Goal: Task Accomplishment & Management: Manage account settings

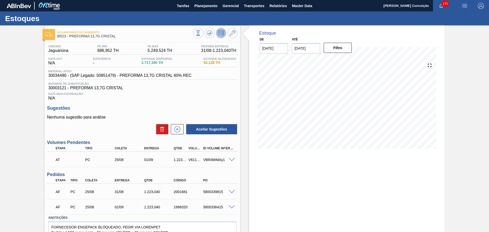
click at [27, 44] on div "Aguardando Faturamento BR23 - PREFORMA 13,7G CRISTAL Unidade Jaguariúna PE MIN …" at bounding box center [244, 140] width 489 height 231
click at [205, 8] on span "Planejamento" at bounding box center [205, 6] width 23 height 6
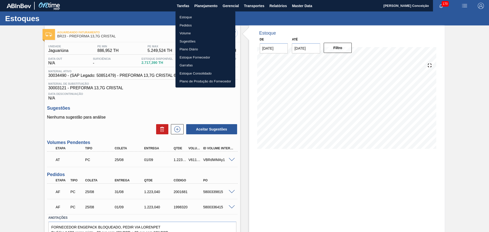
click at [188, 16] on li "Estoque" at bounding box center [205, 17] width 60 height 8
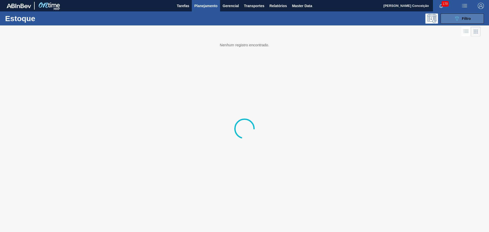
click at [355, 22] on button "089F7B8B-B2A5-4AFE-B5C0-19BA573D28AC Filtro" at bounding box center [461, 18] width 43 height 10
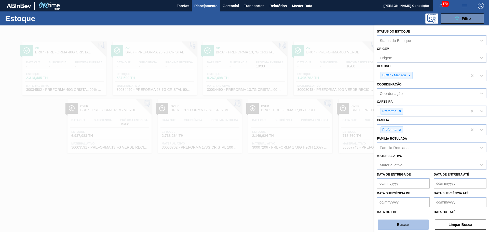
click at [355, 169] on button "Buscar" at bounding box center [403, 225] width 51 height 10
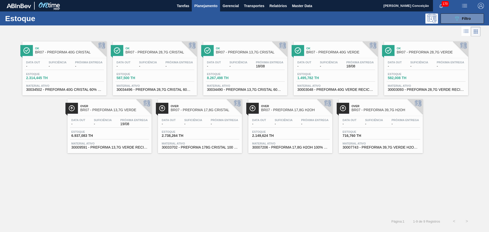
click at [68, 68] on div "Data out - Suficiência - Próxima Entrega -" at bounding box center [64, 65] width 79 height 9
click at [167, 71] on div "Data out - Suficiência - Próxima Entrega - Estoque 587,500 TH Material ativo 30…" at bounding box center [155, 75] width 84 height 35
click at [253, 68] on div "Data out - Suficiência - Próxima Entrega 18/08" at bounding box center [245, 65] width 79 height 9
click at [339, 58] on div at bounding box center [336, 58] width 76 height 0
click at [355, 66] on div "Suficiência -" at bounding box center [419, 64] width 20 height 7
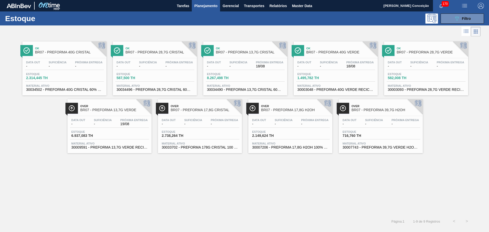
click at [121, 122] on span "19/08" at bounding box center [133, 124] width 27 height 4
click at [219, 128] on div "Data out - Suficiência - Próxima Entrega - Estoque 2.738,264 TH Material ativo …" at bounding box center [200, 133] width 84 height 35
click at [301, 111] on span "BR07 - PREFORMA 17,8G H2OH" at bounding box center [295, 110] width 69 height 4
click at [355, 128] on div "Data out - Suficiência - Próxima Entrega - Estoque 716,760 TH Material ativo 30…" at bounding box center [381, 133] width 84 height 35
click at [206, 169] on div "Ok BR07 - PREFORMA 40G CRISTAL Data out - Suficiência - Próxima Entrega - Estoq…" at bounding box center [244, 126] width 489 height 177
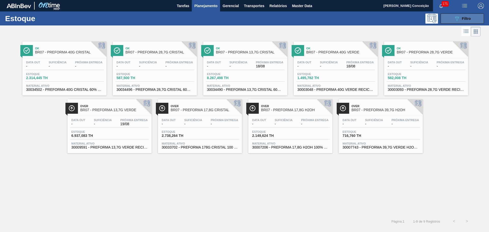
click at [355, 15] on button "089F7B8B-B2A5-4AFE-B5C0-19BA573D28AC Filtro" at bounding box center [461, 18] width 43 height 10
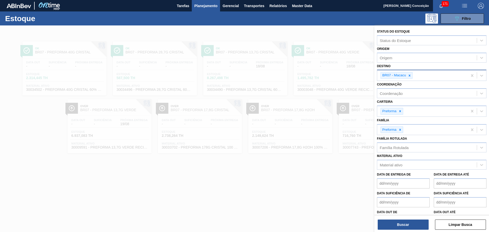
click at [355, 75] on icon at bounding box center [410, 76] width 4 height 4
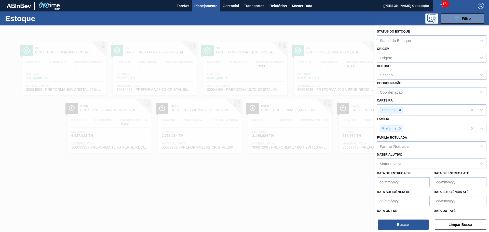
click at [355, 139] on label "Família Rotulada" at bounding box center [392, 138] width 30 height 4
click at [355, 144] on Rotulada "Família Rotulada" at bounding box center [380, 146] width 1 height 4
click at [355, 146] on div "Família Rotulada" at bounding box center [394, 146] width 29 height 4
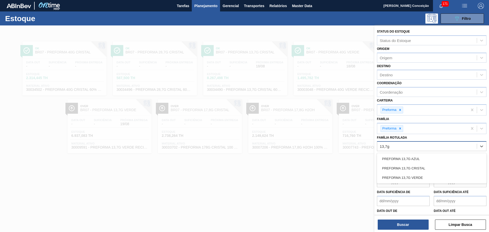
type Rotulada "13,7g c"
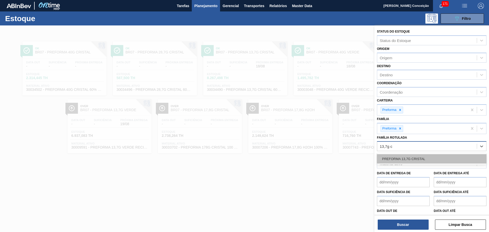
click at [355, 160] on div "PREFORMA 13,7G CRISTAL" at bounding box center [431, 158] width 109 height 9
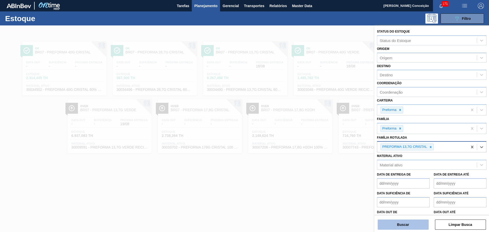
click at [355, 169] on button "Buscar" at bounding box center [403, 225] width 51 height 10
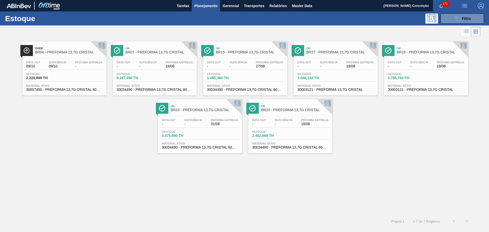
click at [73, 64] on div "Data out 09/10 Suficiência 09/10 Próxima Entrega -" at bounding box center [64, 65] width 79 height 9
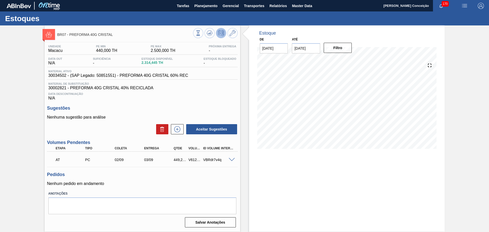
click at [240, 99] on div "Estoque De 18/08/2025 Até 01/09/2025 Filtro" at bounding box center [342, 128] width 204 height 206
drag, startPoint x: 292, startPoint y: 42, endPoint x: 288, endPoint y: 41, distance: 4.1
click at [289, 42] on div "De 18/08/2025 Até 01/09/2025 Previous Month Next Month setembro 2025 dom seg te…" at bounding box center [306, 45] width 102 height 18
type input "[DATE]"
click at [210, 36] on button at bounding box center [209, 33] width 10 height 10
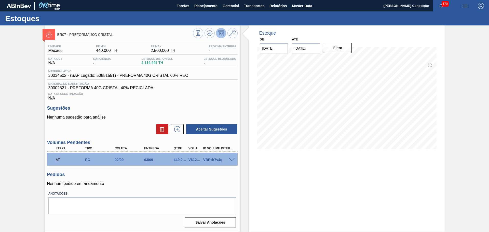
click at [239, 103] on div "Unidade Macacu PE MIN 440,000 TH PE MAX 2.500,000 TH Próxima Entrega - Data out…" at bounding box center [143, 135] width 196 height 187
click at [201, 32] on icon at bounding box center [198, 33] width 6 height 6
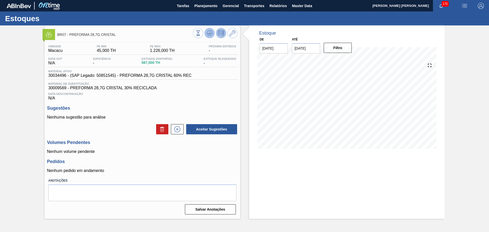
click at [201, 31] on icon at bounding box center [198, 33] width 6 height 6
drag, startPoint x: 313, startPoint y: 48, endPoint x: 287, endPoint y: 47, distance: 26.0
click at [294, 47] on input "[DATE]" at bounding box center [306, 48] width 28 height 10
type input "[DATE]"
click at [345, 49] on button "Filtro" at bounding box center [338, 48] width 28 height 10
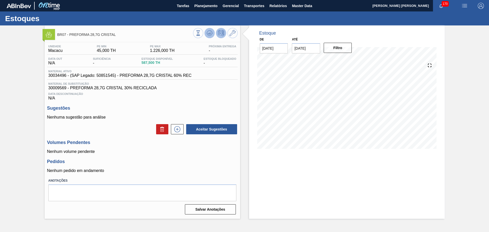
click at [201, 33] on icon at bounding box center [198, 33] width 6 height 6
click at [139, 165] on div "Pedidos Nenhum pedido em andamento" at bounding box center [142, 166] width 190 height 14
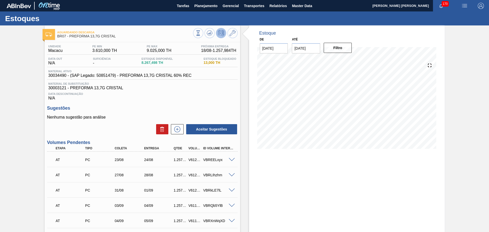
click at [193, 95] on span "Data Descontinuação" at bounding box center [142, 93] width 188 height 3
click at [191, 107] on h3 "Sugestões" at bounding box center [142, 108] width 190 height 5
click at [212, 36] on button at bounding box center [209, 33] width 10 height 10
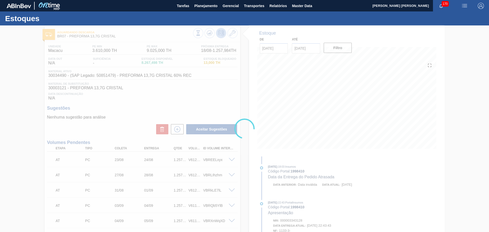
click at [173, 107] on div at bounding box center [244, 128] width 489 height 207
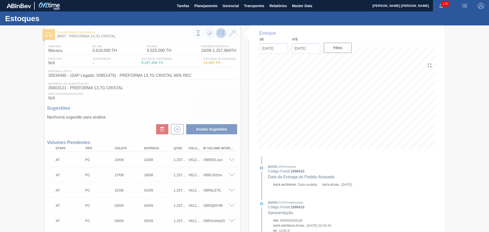
click at [208, 108] on div at bounding box center [244, 128] width 489 height 207
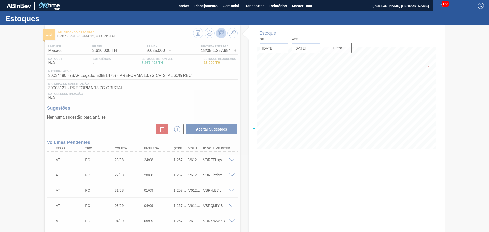
click at [253, 198] on div at bounding box center [244, 128] width 489 height 207
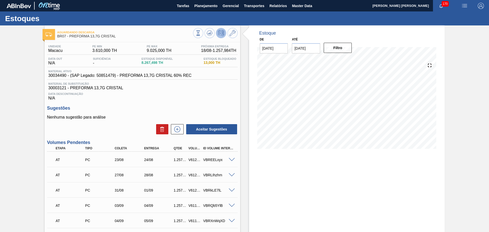
click at [223, 102] on div "Unidade Macacu PE MIN 3.610,000 TH PE MAX 9.025,000 TH Próxima Entrega 18/08 - …" at bounding box center [143, 178] width 196 height 272
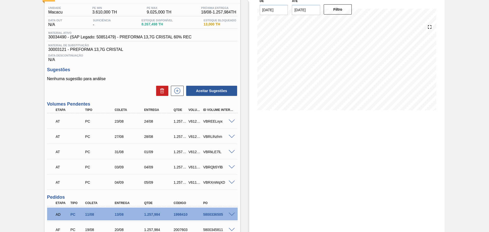
scroll to position [85, 0]
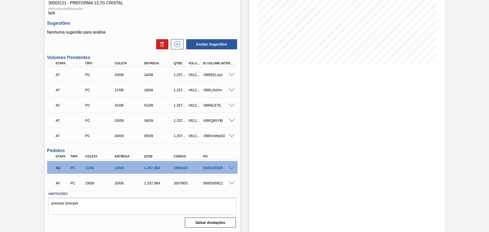
click at [232, 182] on span at bounding box center [232, 184] width 6 height 4
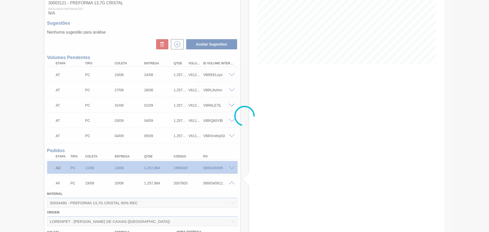
click at [205, 186] on div at bounding box center [244, 116] width 489 height 232
click at [207, 183] on div at bounding box center [244, 116] width 489 height 232
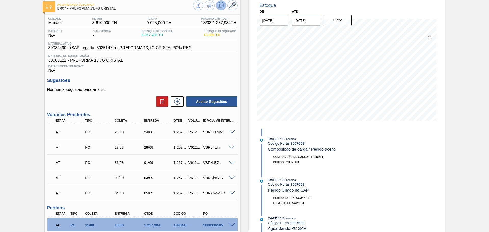
scroll to position [0, 0]
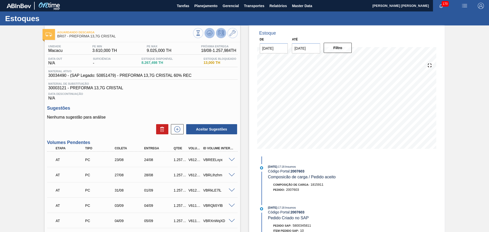
click at [201, 31] on icon at bounding box center [198, 33] width 6 height 6
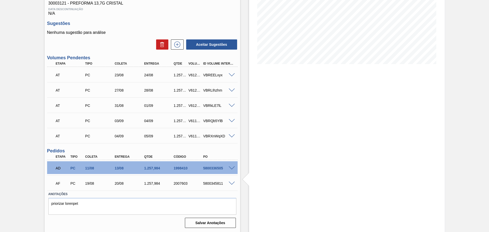
scroll to position [85, 0]
click at [232, 183] on span at bounding box center [232, 184] width 6 height 4
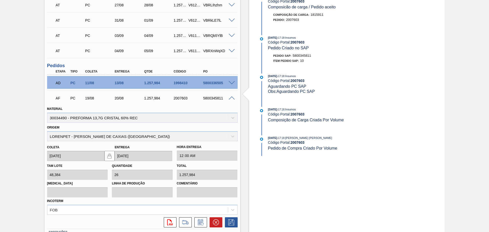
scroll to position [181, 0]
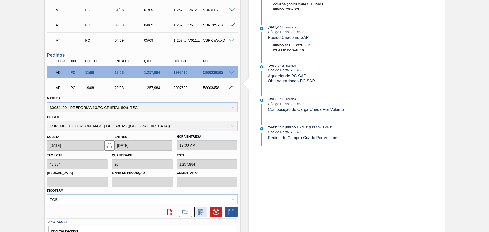
click at [202, 214] on icon at bounding box center [201, 212] width 8 height 6
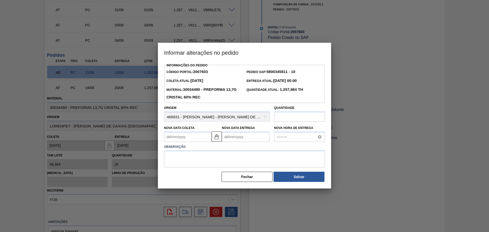
click at [194, 136] on Coleta "Nova Data Coleta" at bounding box center [188, 137] width 48 height 10
type Coleta "3"
type Entrega "04/08/2025"
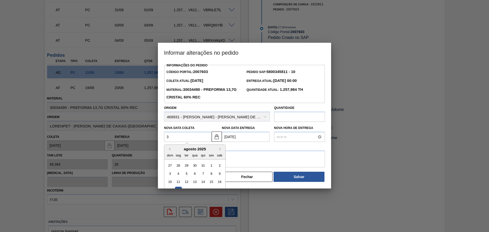
type Coleta "30"
type Entrega "31/08/2025"
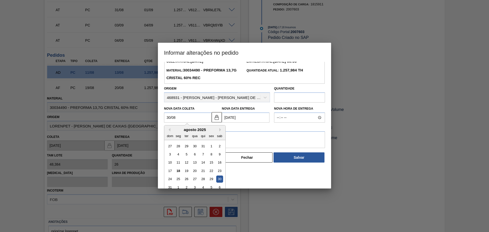
scroll to position [25, 0]
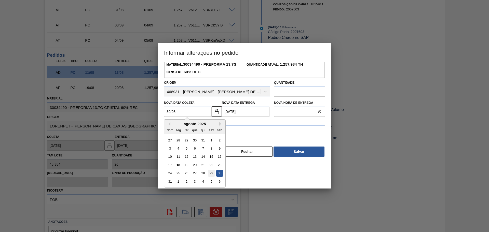
click at [212, 173] on div "29" at bounding box center [211, 173] width 7 height 7
type Coleta "29/08/2025"
type Entrega "30/08/2025"
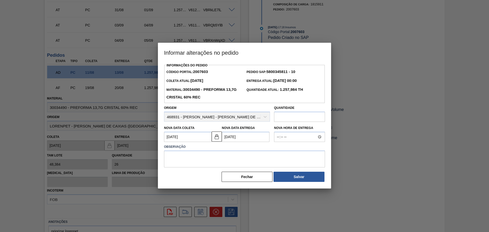
scroll to position [0, 0]
click at [208, 158] on textarea at bounding box center [244, 159] width 161 height 17
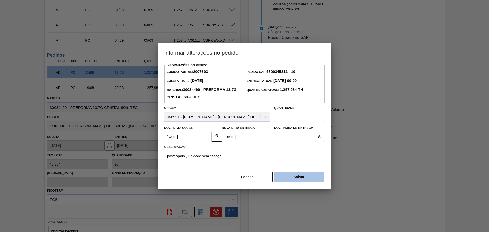
type textarea "postergado , Unidade sem espaço"
click at [295, 178] on button "Salvar" at bounding box center [298, 177] width 51 height 10
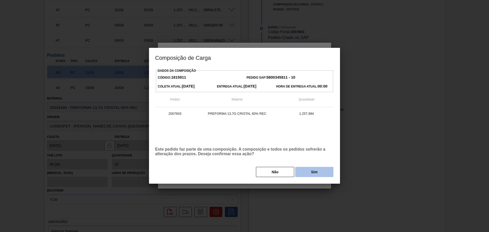
click at [301, 173] on button "Sim" at bounding box center [314, 172] width 38 height 10
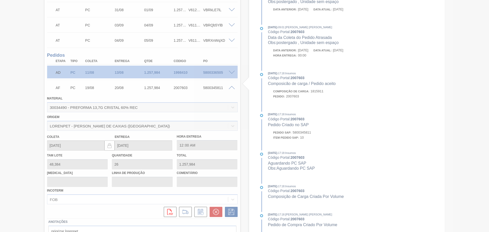
type input "postergado , Unidade sem espaço"
type input "29/08/2025"
type input "30/08/2025"
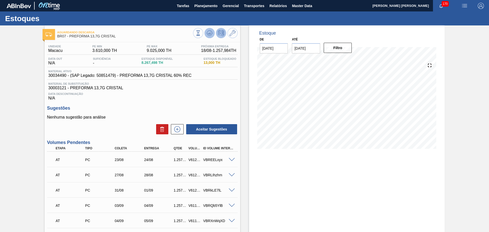
click at [201, 34] on icon at bounding box center [198, 33] width 6 height 6
click at [231, 161] on span at bounding box center [232, 160] width 6 height 4
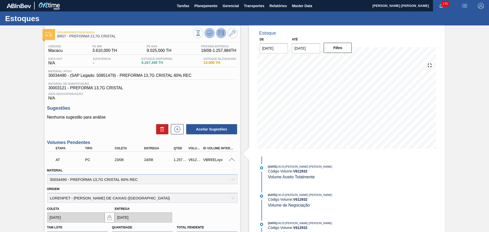
click at [201, 34] on icon at bounding box center [198, 33] width 6 height 6
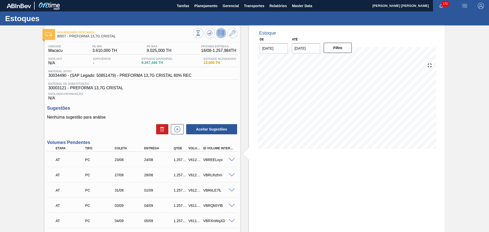
click at [153, 105] on div "Unidade Macacu PE MIN 3.610,000 TH PE MAX 9.025,000 TH Próxima Entrega 18/08 - …" at bounding box center [143, 178] width 196 height 272
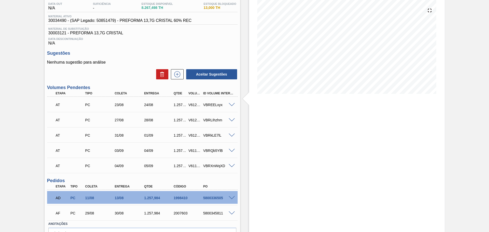
scroll to position [21, 0]
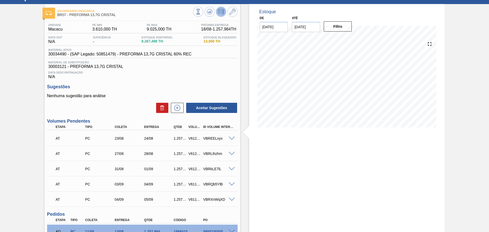
click at [230, 138] on span at bounding box center [232, 139] width 6 height 4
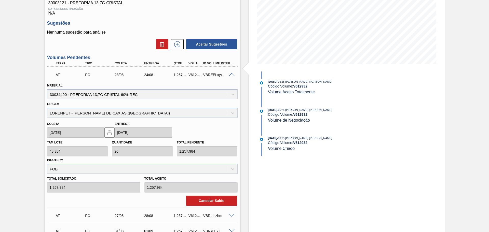
scroll to position [149, 0]
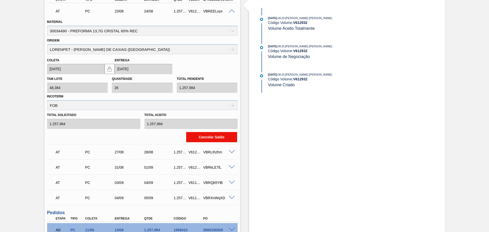
click at [212, 138] on button "Cancelar Saldo" at bounding box center [211, 137] width 51 height 10
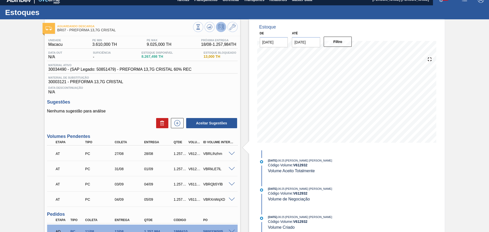
scroll to position [0, 0]
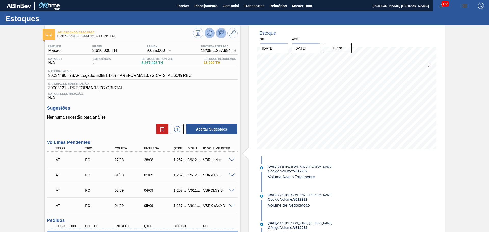
click at [210, 29] on button at bounding box center [209, 33] width 10 height 10
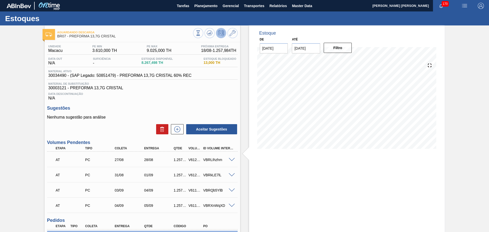
click at [231, 175] on span at bounding box center [232, 175] width 6 height 4
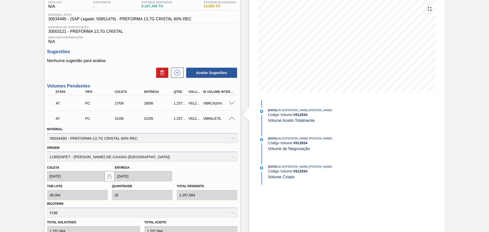
scroll to position [95, 0]
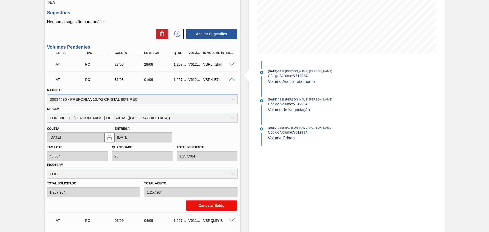
click at [212, 206] on button "Cancelar Saldo" at bounding box center [211, 206] width 51 height 10
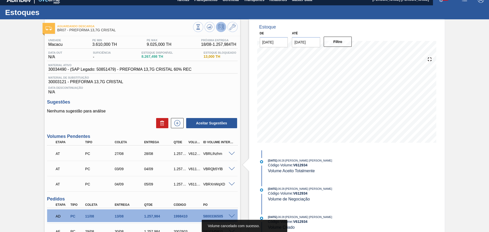
scroll to position [0, 0]
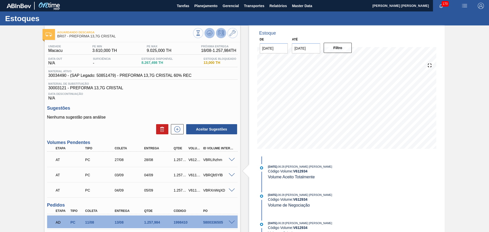
click at [201, 33] on icon at bounding box center [198, 33] width 6 height 6
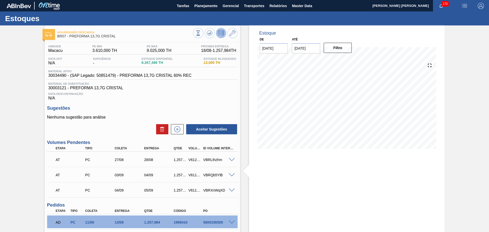
click at [138, 99] on div "Data Descontinuação N/A" at bounding box center [142, 95] width 190 height 10
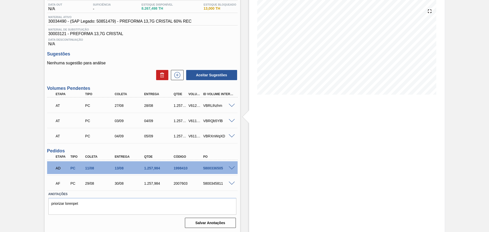
scroll to position [54, 0]
click at [242, 141] on div "Estoque De 18/08/2025 Até 30/09/2025 Filtro 09/09 Projeção de Estoque 8,737.406…" at bounding box center [342, 101] width 204 height 261
click at [231, 105] on span at bounding box center [232, 106] width 6 height 4
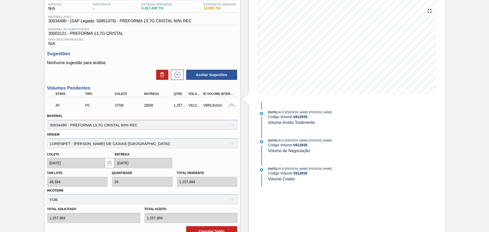
scroll to position [86, 0]
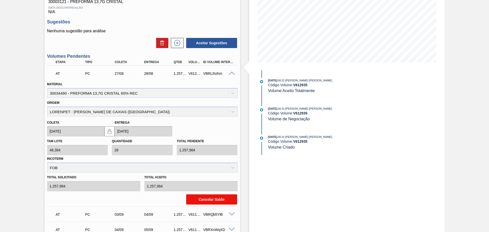
click at [204, 197] on button "Cancelar Saldo" at bounding box center [211, 200] width 51 height 10
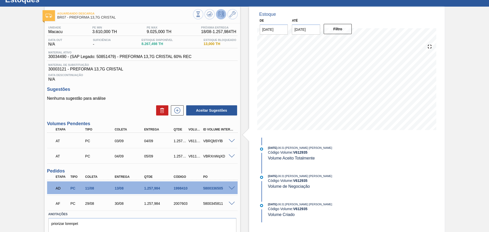
scroll to position [0, 0]
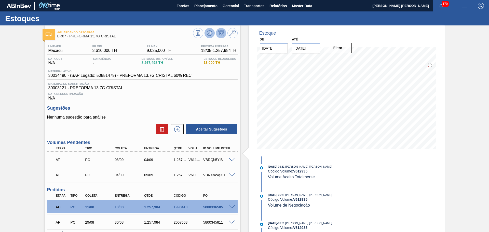
click at [201, 32] on icon at bounding box center [198, 33] width 6 height 6
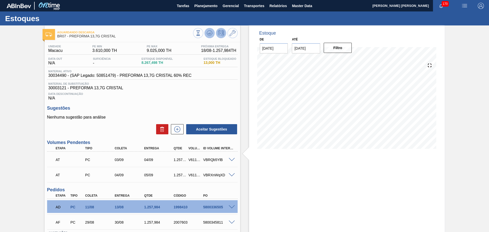
click at [201, 30] on icon at bounding box center [198, 33] width 6 height 6
click at [208, 99] on div "Data Descontinuação N/A" at bounding box center [142, 95] width 190 height 10
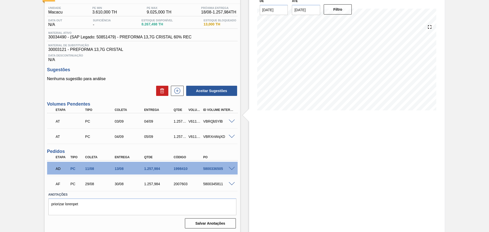
scroll to position [39, 0]
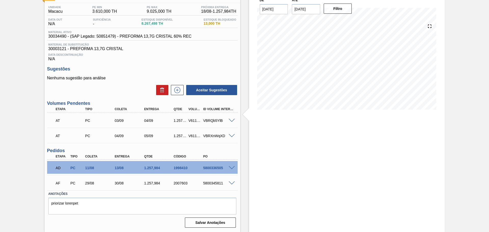
click at [244, 182] on div "Estoque De 18/08/2025 Até 30/09/2025 Filtro 20/08 Projeção de Estoque 8,725.478…" at bounding box center [342, 109] width 204 height 246
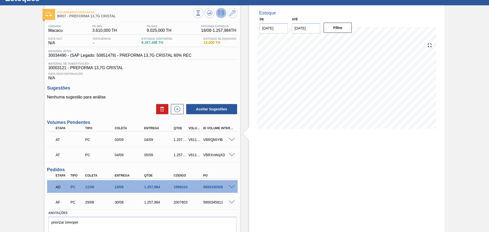
scroll to position [0, 0]
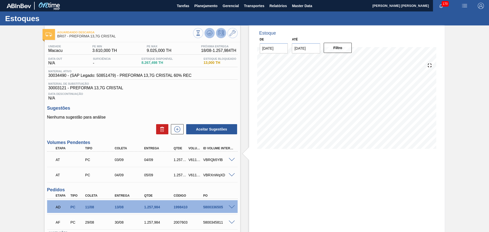
click at [201, 32] on icon at bounding box center [198, 33] width 6 height 6
click at [249, 115] on div "Estoque De 18/08/2025 Até 30/09/2025 Filtro 30/09 Projeção de Estoque 5,812.718…" at bounding box center [347, 90] width 196 height 131
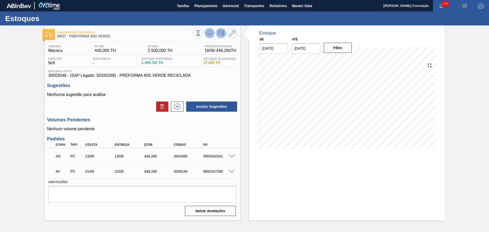
click at [210, 34] on icon at bounding box center [210, 33] width 1 height 2
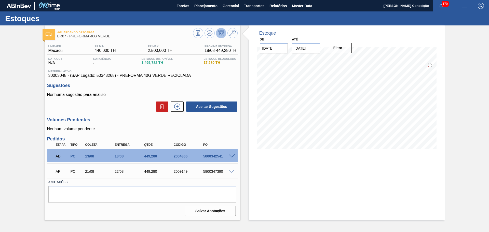
click at [120, 112] on div "Unidade Macacu PE MIN 440,000 TH PE MAX 2.500,000 TH Próxima Entrega 18/08 - 44…" at bounding box center [143, 130] width 196 height 176
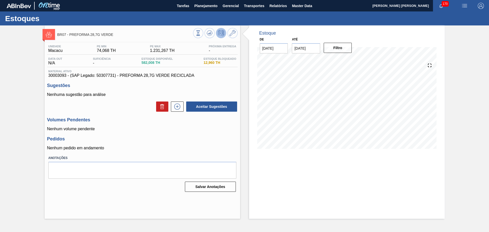
click at [121, 133] on div "Unidade Macacu PE MIN 74,068 TH PE MAX 1.231,267 TH Próxima Entrega - Data out …" at bounding box center [143, 117] width 196 height 151
click at [201, 33] on icon at bounding box center [198, 33] width 6 height 6
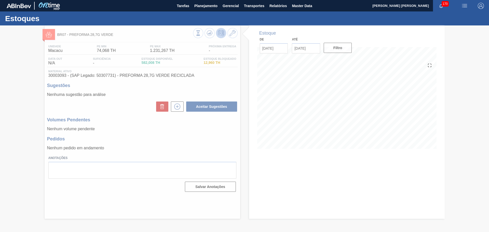
click at [206, 140] on div at bounding box center [244, 128] width 489 height 207
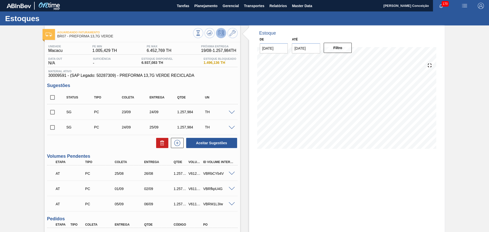
click at [226, 84] on h3 "Sugestões" at bounding box center [142, 85] width 190 height 5
click at [201, 30] on icon at bounding box center [198, 33] width 6 height 6
click at [54, 96] on input "checkbox" at bounding box center [52, 97] width 11 height 11
checkbox input "true"
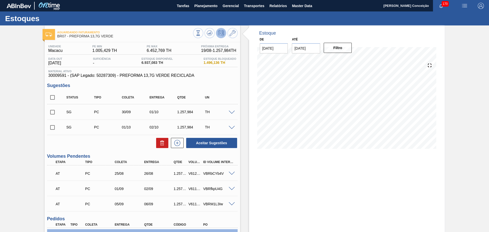
checkbox input "true"
click at [157, 144] on button at bounding box center [162, 143] width 12 height 10
checkbox input "false"
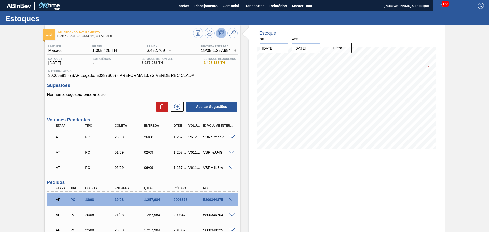
click at [242, 169] on div "Estoque De 18/08/2025 Até 30/09/2025 Filtro 19/08 Projeção de Estoque 7,745.067…" at bounding box center [342, 152] width 204 height 254
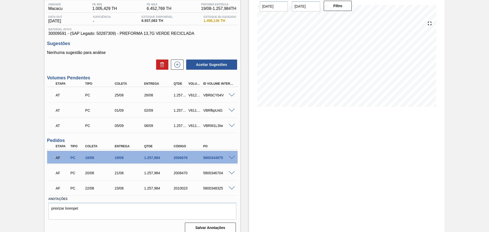
scroll to position [47, 0]
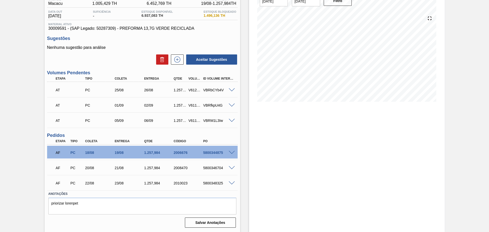
click at [237, 164] on div "AF PC 20/08 21/08 1.257,984 2008470 5800346704" at bounding box center [142, 167] width 190 height 13
click at [231, 168] on span at bounding box center [232, 168] width 6 height 4
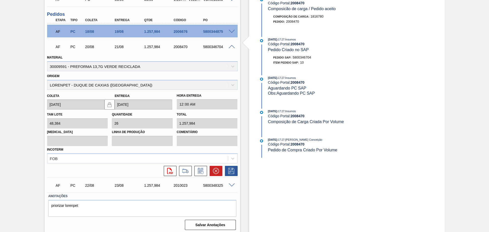
scroll to position [171, 0]
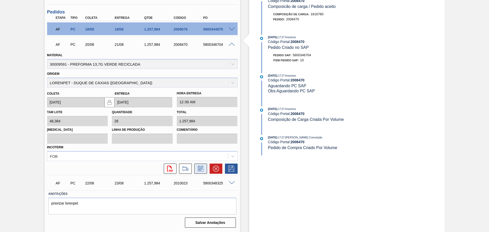
click at [197, 170] on icon at bounding box center [201, 169] width 8 height 6
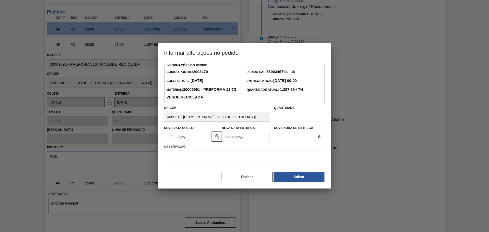
click at [194, 139] on Coleta "Nova Data Coleta" at bounding box center [188, 137] width 48 height 10
click at [175, 152] on div "dom seg ter qua qui sex sab" at bounding box center [194, 155] width 61 height 8
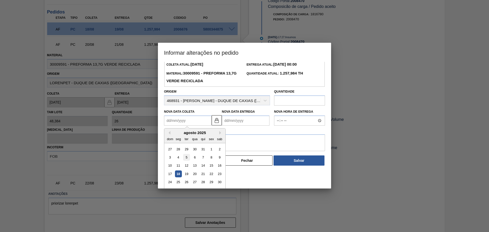
scroll to position [25, 0]
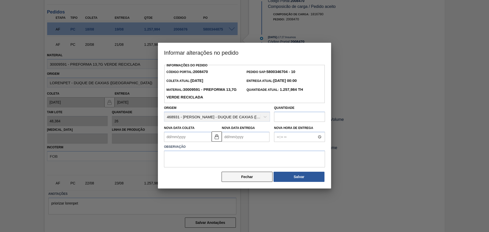
click at [248, 155] on div "Informações do Pedido Código Portal: 2008470 Pedido SAP: 5800346704 - 10 Coleta…" at bounding box center [244, 122] width 161 height 121
click at [251, 171] on div "Informações do Pedido Código Portal: 2008470 Pedido SAP: 5800346704 - 10 Coleta…" at bounding box center [244, 122] width 161 height 121
click at [250, 176] on button "Fechar" at bounding box center [247, 177] width 51 height 10
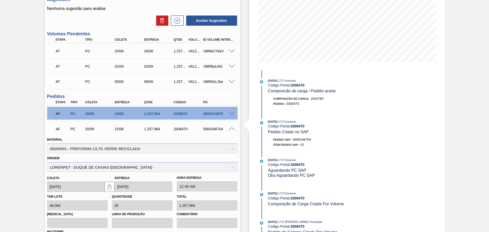
scroll to position [107, 0]
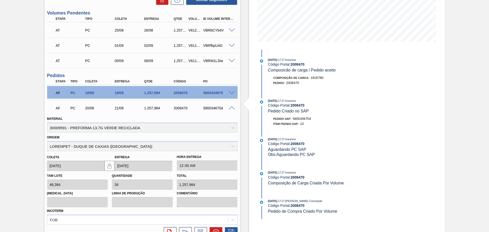
click at [231, 108] on span at bounding box center [232, 108] width 6 height 4
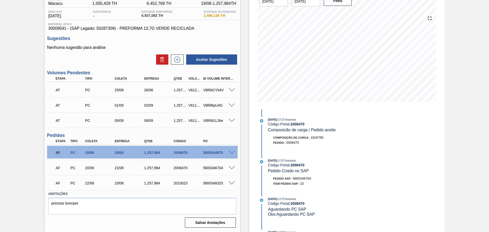
click at [231, 184] on span at bounding box center [232, 184] width 6 height 4
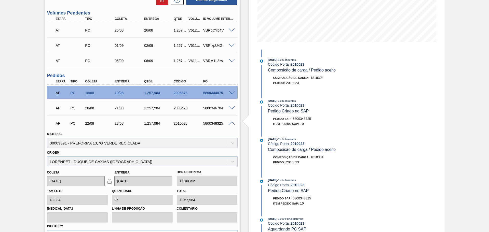
click at [230, 122] on span at bounding box center [232, 124] width 6 height 4
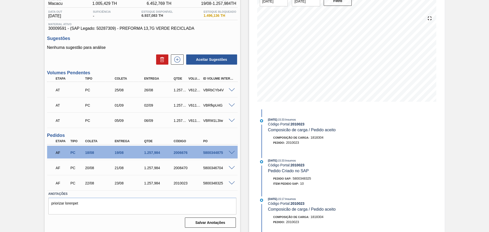
click at [230, 182] on span at bounding box center [232, 184] width 6 height 4
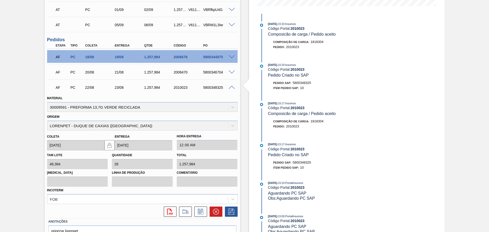
scroll to position [171, 0]
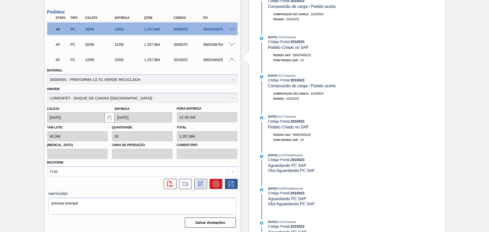
click at [194, 185] on button at bounding box center [200, 184] width 13 height 10
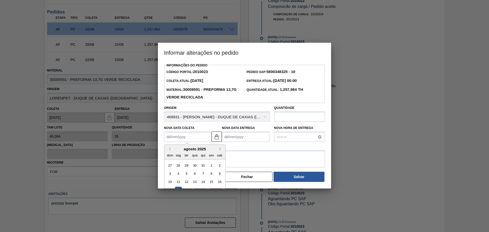
click at [188, 136] on Coleta "Nova Data Coleta" at bounding box center [188, 137] width 48 height 10
click at [175, 153] on div "seg" at bounding box center [178, 155] width 7 height 7
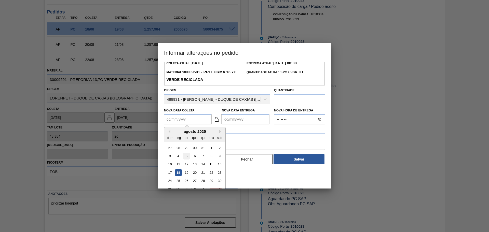
scroll to position [25, 0]
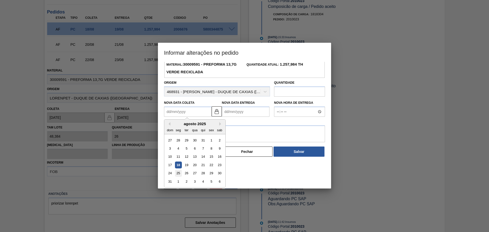
click at [180, 173] on div "25" at bounding box center [178, 173] width 7 height 7
type Coleta "25/08/2025"
type Entrega "26/08/2025"
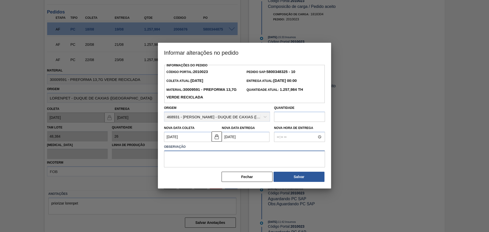
click at [264, 164] on textarea at bounding box center [244, 159] width 161 height 17
type textarea "postergar"
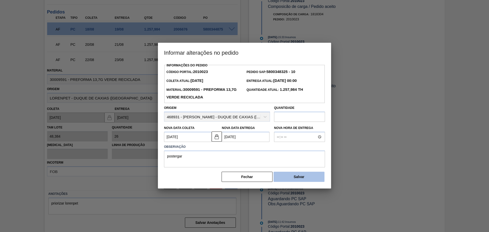
click at [289, 175] on button "Salvar" at bounding box center [298, 177] width 51 height 10
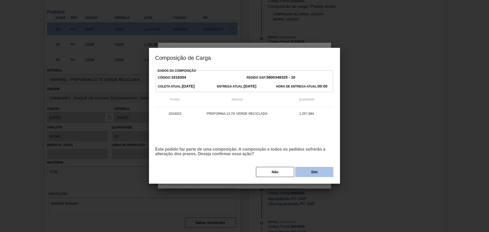
click at [310, 171] on button "Sim" at bounding box center [314, 172] width 38 height 10
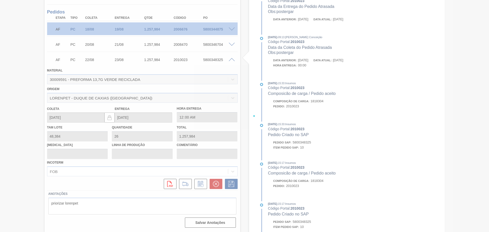
type input "postergar"
type input "25/08/2025"
type input "26/08/2025"
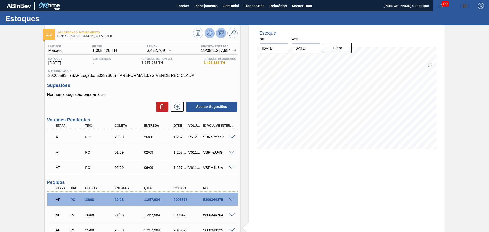
click at [209, 36] on icon at bounding box center [209, 34] width 5 height 3
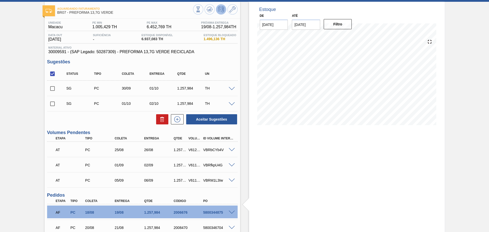
scroll to position [20, 0]
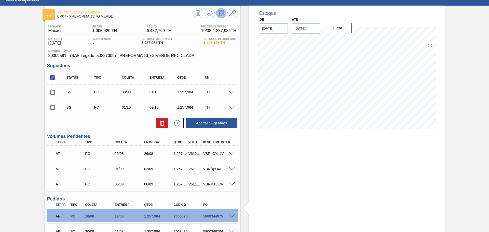
click at [230, 152] on span at bounding box center [232, 154] width 6 height 4
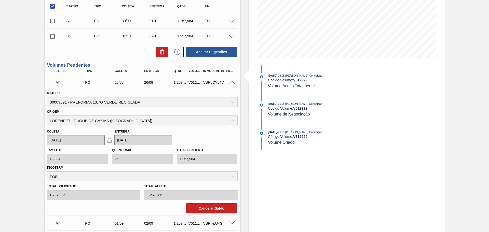
scroll to position [115, 0]
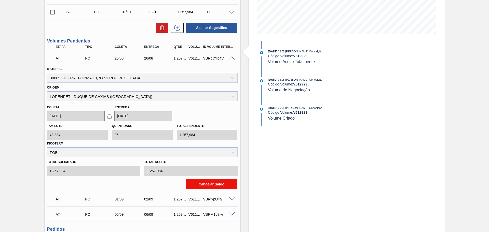
click at [212, 181] on button "Cancelar Saldo" at bounding box center [211, 184] width 51 height 10
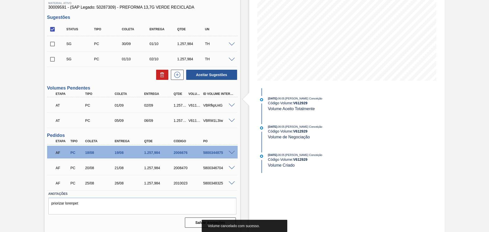
scroll to position [68, 0]
click at [54, 30] on input "checkbox" at bounding box center [52, 29] width 11 height 11
checkbox input "true"
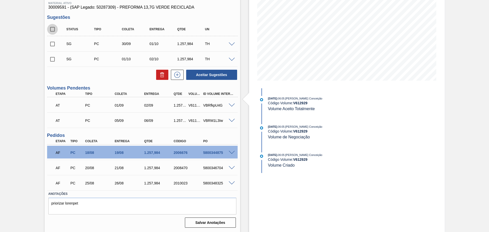
checkbox input "true"
click at [164, 75] on icon at bounding box center [162, 75] width 6 height 6
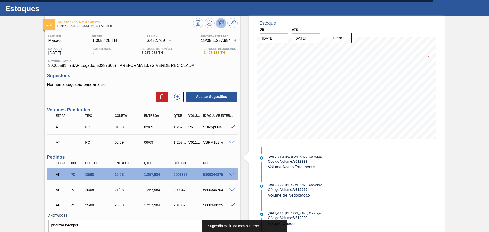
scroll to position [0, 0]
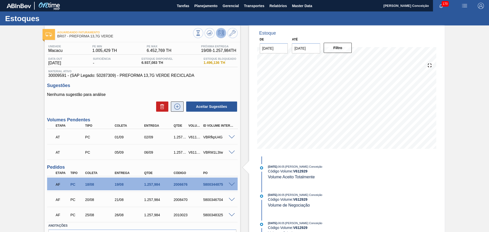
click at [181, 106] on icon at bounding box center [177, 107] width 8 height 6
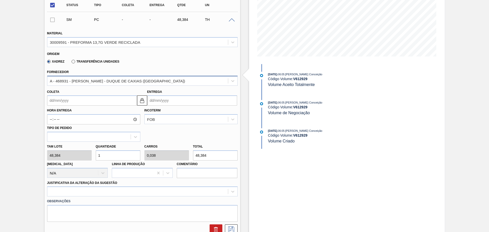
scroll to position [95, 0]
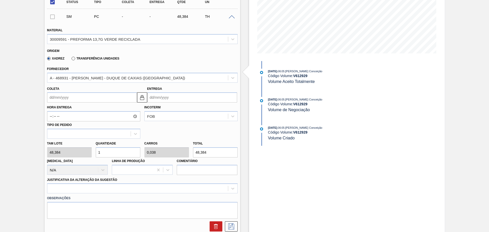
click at [63, 101] on input "Coleta" at bounding box center [92, 97] width 90 height 10
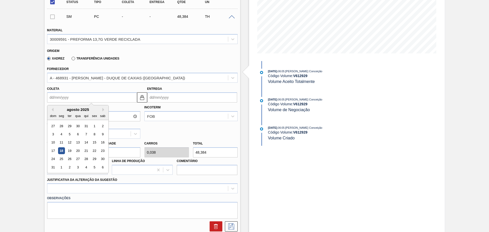
click at [63, 109] on div "agosto 2025" at bounding box center [77, 109] width 61 height 4
click at [94, 160] on div "29" at bounding box center [94, 159] width 7 height 7
type input "29/08/2025"
type input "30/08/2025"
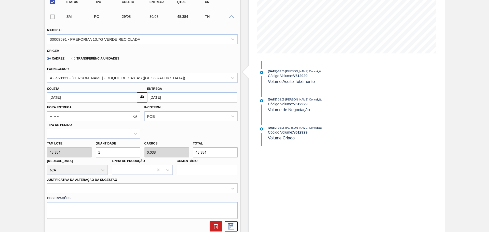
click at [88, 154] on div "Tam lote 48,384 Quantidade 1 Carros 0,038 Total 48,384 Doca N/A Linha de Produç…" at bounding box center [142, 157] width 195 height 36
type input "2"
type input "0,077"
type input "96,768"
type input "26"
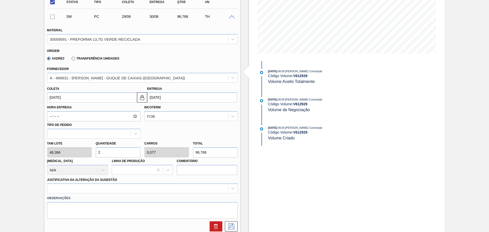
type input "1"
type input "1.257,984"
type input "26"
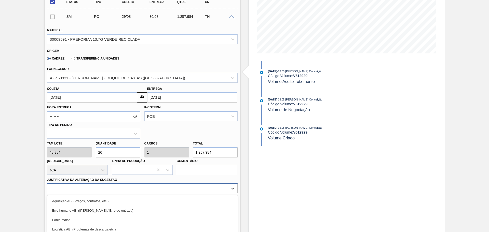
click at [80, 186] on div "option Logística ABI (Problemas de descarga etc.) focused, 4 of 18. 18 results …" at bounding box center [142, 189] width 190 height 10
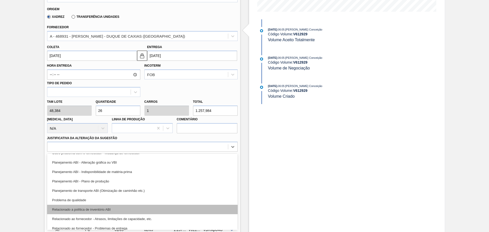
scroll to position [64, 0]
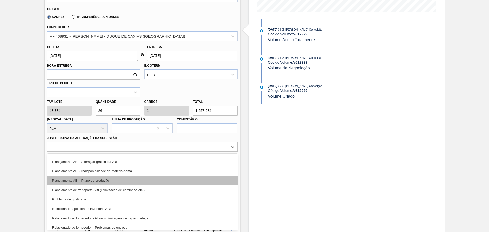
click at [118, 179] on div "Planejamento ABI - Plano de produção" at bounding box center [142, 180] width 190 height 9
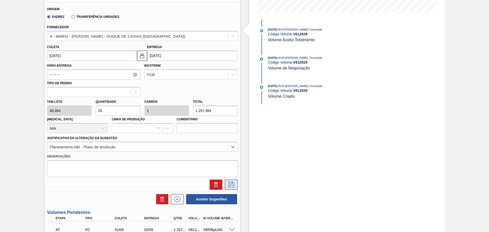
click at [233, 185] on icon at bounding box center [231, 185] width 8 height 6
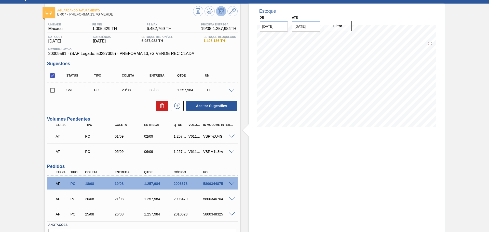
scroll to position [0, 0]
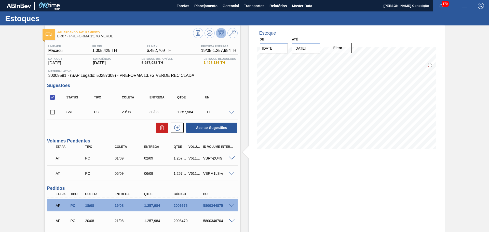
click at [52, 114] on input "checkbox" at bounding box center [52, 112] width 11 height 11
click at [208, 127] on button "Aceitar Sugestões" at bounding box center [211, 128] width 51 height 10
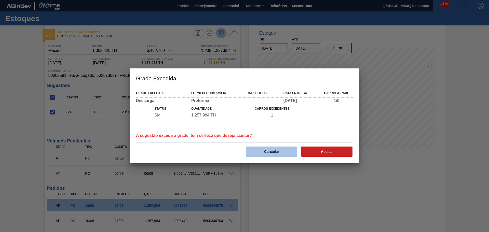
click at [278, 154] on button "Cancelar" at bounding box center [271, 152] width 51 height 10
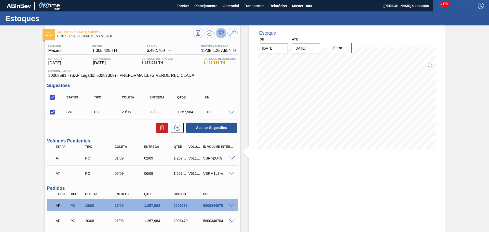
click at [233, 112] on span at bounding box center [232, 113] width 6 height 4
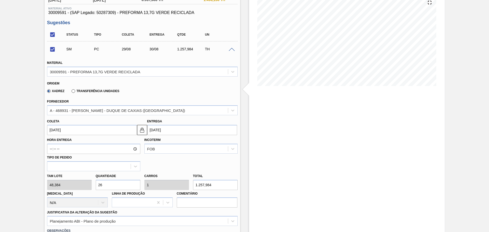
scroll to position [64, 0]
click at [71, 128] on input "29/08/2025" at bounding box center [92, 129] width 90 height 10
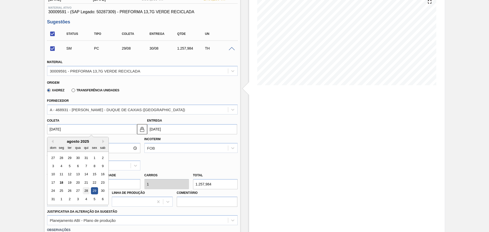
click at [86, 190] on div "28" at bounding box center [85, 191] width 7 height 7
checkbox input "false"
type input "28/08/2025"
type input "29/08/2025"
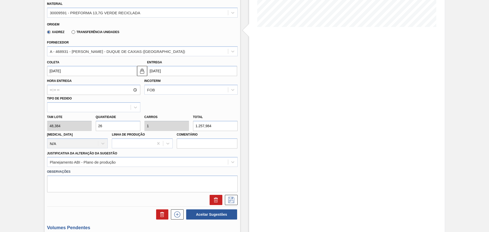
scroll to position [127, 0]
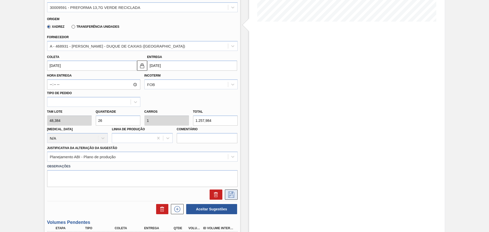
click at [229, 193] on icon at bounding box center [231, 195] width 6 height 6
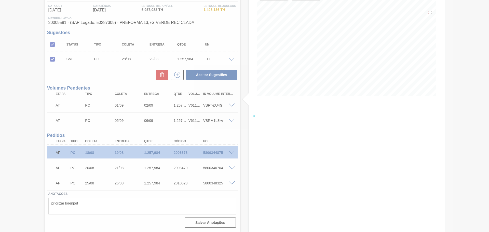
scroll to position [53, 0]
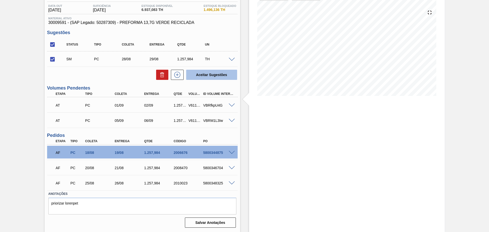
click at [216, 75] on button "Aceitar Sugestões" at bounding box center [211, 75] width 51 height 10
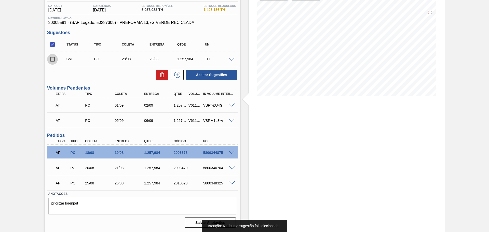
click at [51, 61] on input "checkbox" at bounding box center [52, 59] width 11 height 11
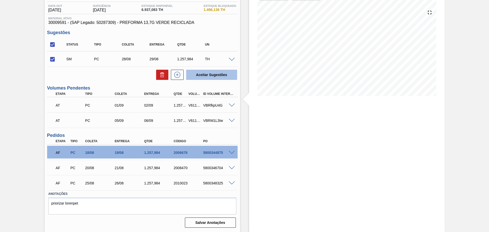
click at [206, 77] on button "Aceitar Sugestões" at bounding box center [211, 75] width 51 height 10
checkbox input "false"
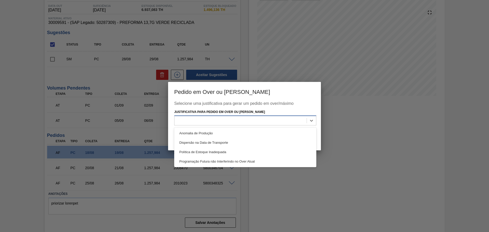
click at [227, 120] on div at bounding box center [240, 120] width 132 height 7
click at [216, 163] on div "Programação Futura não Interferindo no Over Atual" at bounding box center [245, 161] width 142 height 9
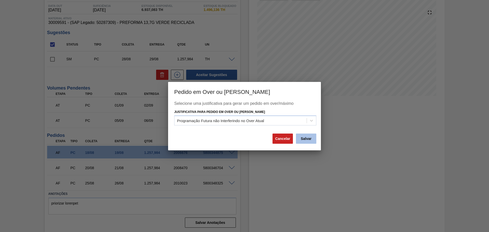
click at [302, 139] on button "Salvar" at bounding box center [306, 139] width 20 height 10
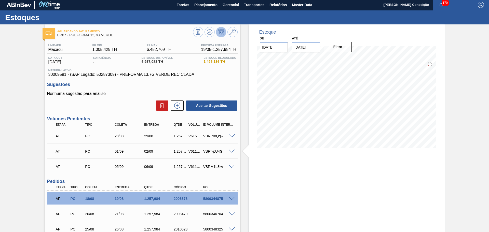
scroll to position [0, 0]
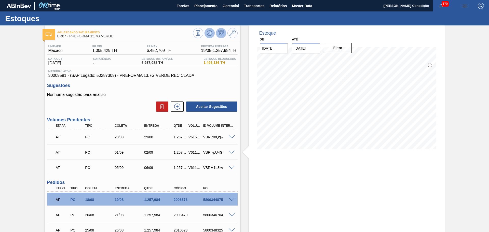
click at [201, 31] on icon at bounding box center [198, 33] width 6 height 6
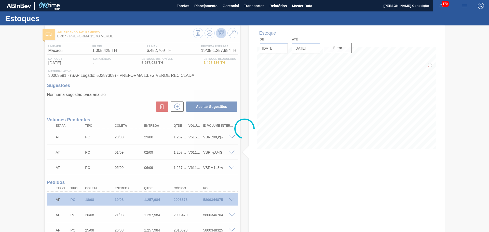
click at [241, 75] on div at bounding box center [244, 128] width 489 height 207
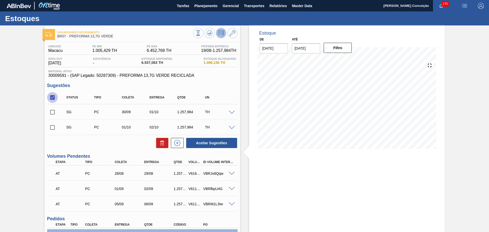
click at [54, 96] on input "checkbox" at bounding box center [52, 97] width 11 height 11
click at [51, 97] on input "checkbox" at bounding box center [52, 97] width 11 height 11
checkbox input "true"
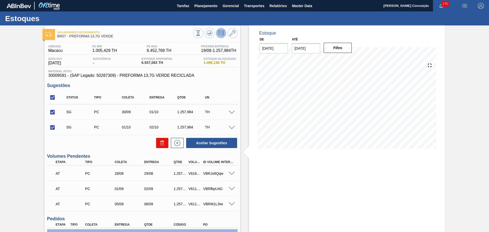
click at [163, 140] on icon at bounding box center [162, 143] width 6 height 6
checkbox input "false"
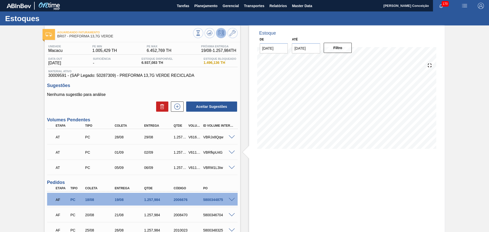
click at [240, 88] on div "Estoque De 18/08/2025 Até 30/09/2025 Filtro 20/08 Projeção de Estoque 7,095.063…" at bounding box center [342, 152] width 204 height 254
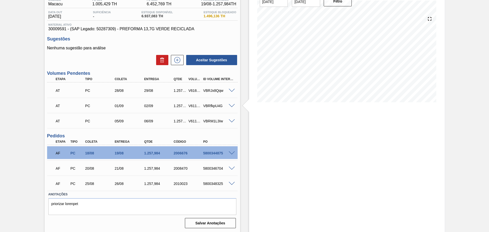
scroll to position [47, 0]
click at [231, 169] on span at bounding box center [232, 168] width 6 height 4
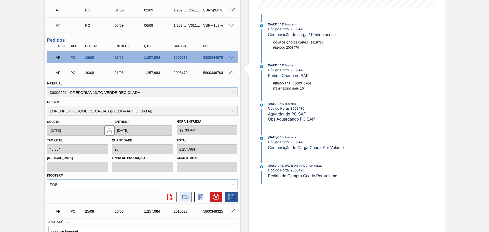
scroll to position [143, 0]
click at [214, 197] on icon at bounding box center [216, 197] width 6 height 6
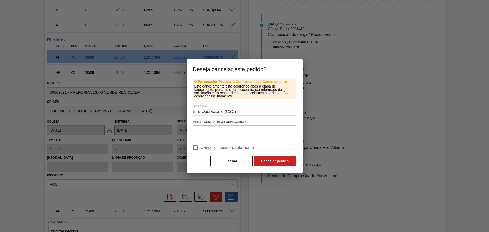
click at [223, 115] on div "Erro Operacional (CSC)" at bounding box center [245, 112] width 104 height 14
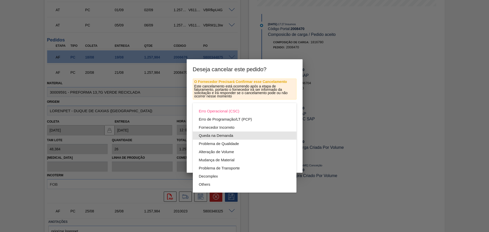
click at [219, 135] on div "Queda na Demanda" at bounding box center [244, 136] width 91 height 8
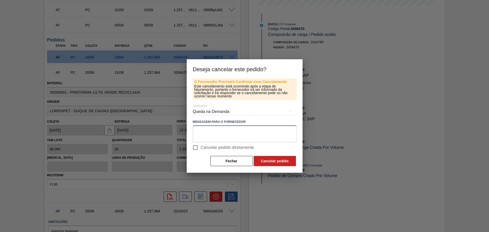
click at [219, 135] on textarea at bounding box center [245, 134] width 104 height 17
type textarea "estoque over"
drag, startPoint x: 215, startPoint y: 148, endPoint x: 254, endPoint y: 147, distance: 38.2
click at [216, 148] on span "Cancelar pedido diretamente" at bounding box center [227, 148] width 53 height 6
click at [201, 148] on input "Cancelar pedido diretamente" at bounding box center [195, 147] width 11 height 11
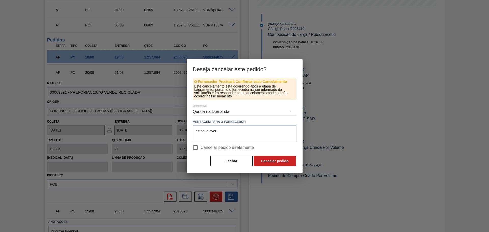
checkbox input "true"
click at [269, 156] on button "Cancelar pedido" at bounding box center [275, 161] width 42 height 10
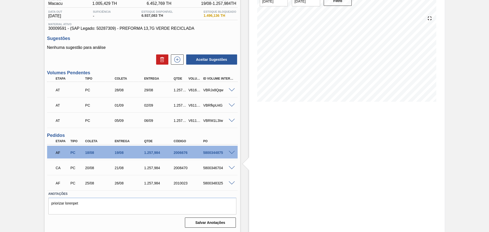
scroll to position [0, 0]
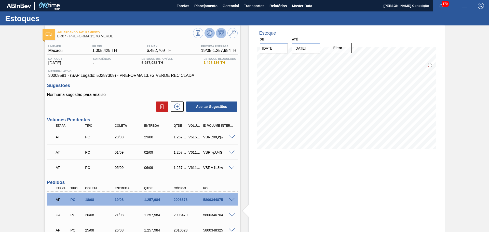
click at [210, 33] on polygon at bounding box center [210, 33] width 0 height 2
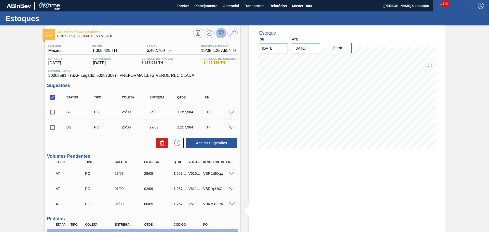
click at [52, 98] on input "checkbox" at bounding box center [52, 97] width 11 height 11
click at [63, 104] on div "SG PC 25/09 26/09 1.257,984 TH Material 30009591 - PREFORMA 13,7G VERDE RECICLA…" at bounding box center [142, 111] width 190 height 15
click at [54, 98] on input "checkbox" at bounding box center [52, 97] width 11 height 11
checkbox input "true"
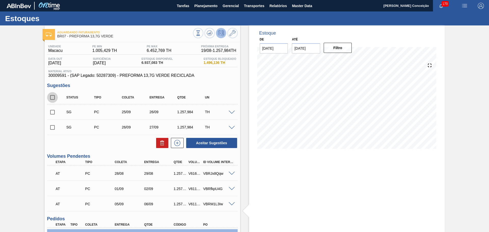
checkbox input "true"
click at [163, 140] on button at bounding box center [162, 143] width 12 height 10
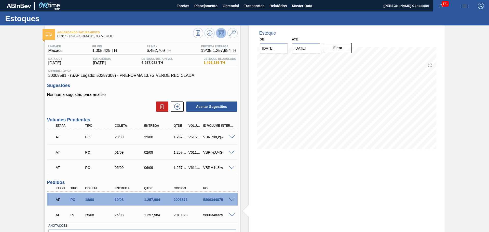
click at [119, 92] on div "Sugestões Nenhuma sugestão para análise Aceitar Sugestões" at bounding box center [142, 97] width 190 height 29
click at [128, 94] on p "Nenhuma sugestão para análise" at bounding box center [142, 94] width 190 height 5
click at [201, 33] on icon at bounding box center [198, 33] width 6 height 6
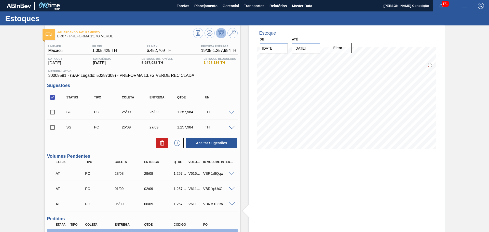
click at [55, 94] on input "checkbox" at bounding box center [52, 97] width 11 height 11
click at [53, 99] on input "checkbox" at bounding box center [52, 97] width 11 height 11
checkbox input "true"
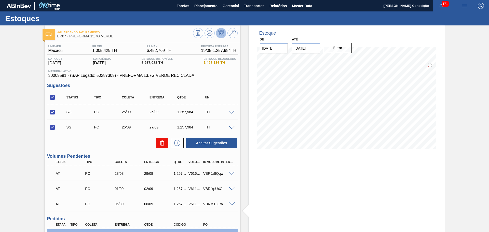
click at [161, 143] on icon at bounding box center [162, 143] width 6 height 6
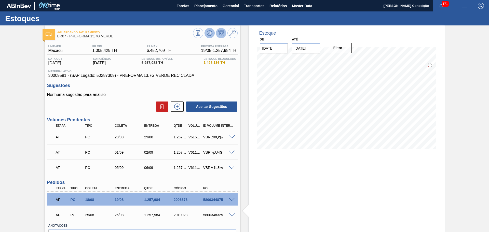
click at [206, 33] on button at bounding box center [209, 33] width 10 height 10
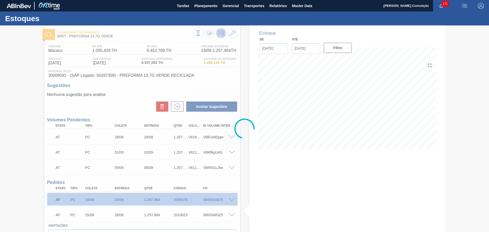
click at [248, 92] on div at bounding box center [244, 128] width 489 height 207
click at [240, 99] on div at bounding box center [244, 128] width 489 height 207
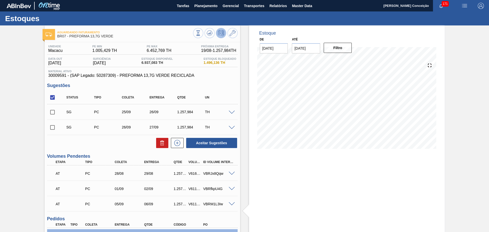
click at [238, 80] on div "Unidade Macacu PE MIN 1.005,429 TH PE MAX 6.452,769 TH Próxima Entrega 19/08 - …" at bounding box center [143, 170] width 196 height 256
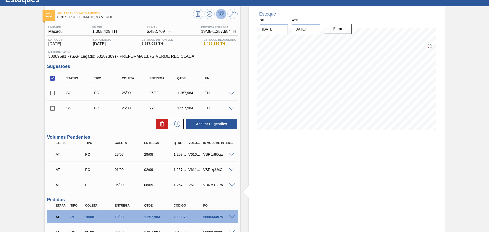
scroll to position [5, 0]
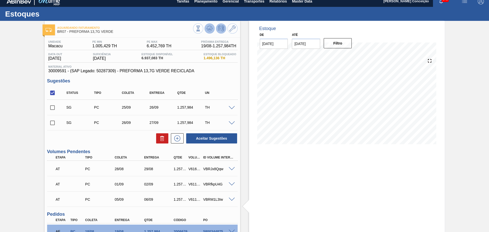
click at [206, 32] on button at bounding box center [209, 28] width 10 height 10
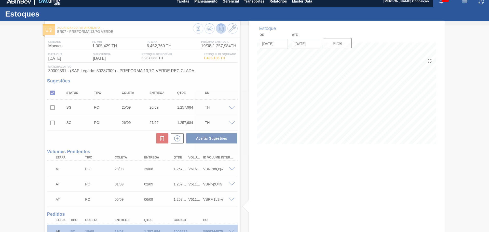
click at [240, 71] on div at bounding box center [244, 128] width 489 height 207
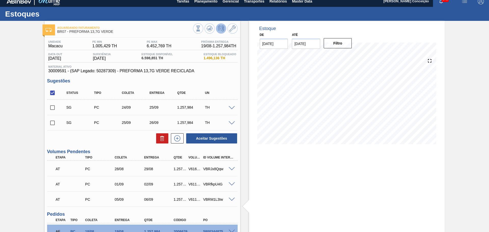
click at [216, 88] on div "Status Tipo Coleta Entrega Qtde UN" at bounding box center [146, 93] width 166 height 11
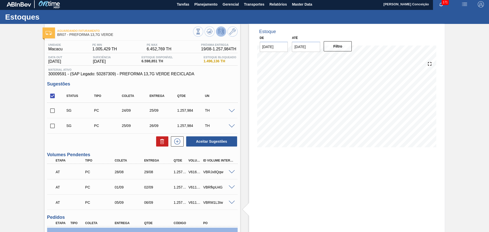
scroll to position [0, 0]
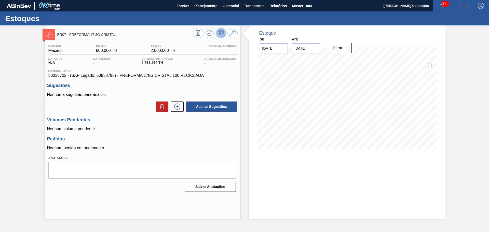
click at [142, 96] on p "Nenhuma sugestão para análise" at bounding box center [142, 94] width 190 height 5
click at [210, 34] on icon at bounding box center [209, 33] width 3 height 2
click at [201, 35] on icon at bounding box center [198, 33] width 6 height 6
click at [232, 81] on div "Unidade Macacu PE MIN 900,000 TH PE MAX 2.000,000 TH Próxima Entrega - Data out…" at bounding box center [143, 117] width 196 height 151
click at [210, 29] on button at bounding box center [209, 33] width 10 height 10
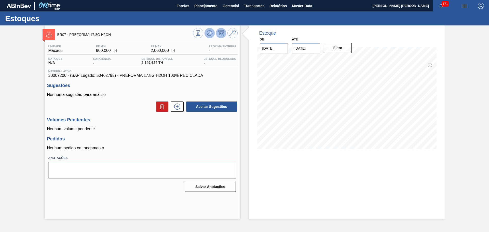
click at [212, 37] on button at bounding box center [209, 33] width 10 height 10
click at [201, 34] on icon at bounding box center [198, 33] width 6 height 6
click at [240, 128] on div "Unidade Macacu PE MIN 0,000 TH PE MAX 0,000 TH Próxima Entrega - Data out N/A S…" at bounding box center [143, 117] width 196 height 151
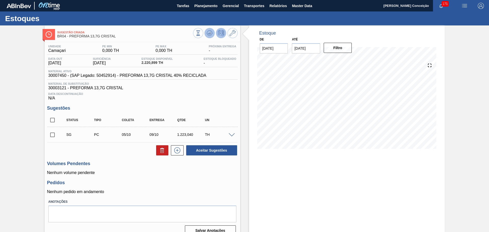
click at [211, 29] on button at bounding box center [209, 33] width 10 height 10
click at [206, 34] on button at bounding box center [209, 33] width 10 height 10
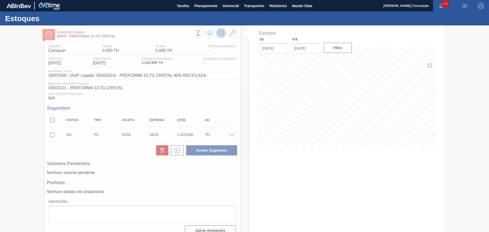
click at [229, 184] on div at bounding box center [244, 128] width 489 height 207
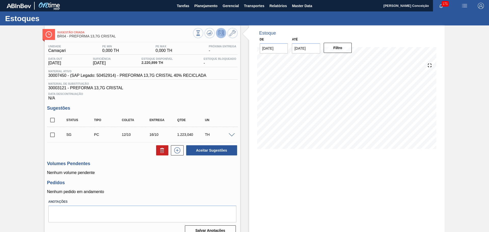
click at [239, 111] on div "Unidade Camaçari PE MIN 0,000 TH PE MAX 0,000 TH Próxima Entrega - Data out [DA…" at bounding box center [143, 139] width 196 height 195
